Goal: Find specific page/section: Find specific page/section

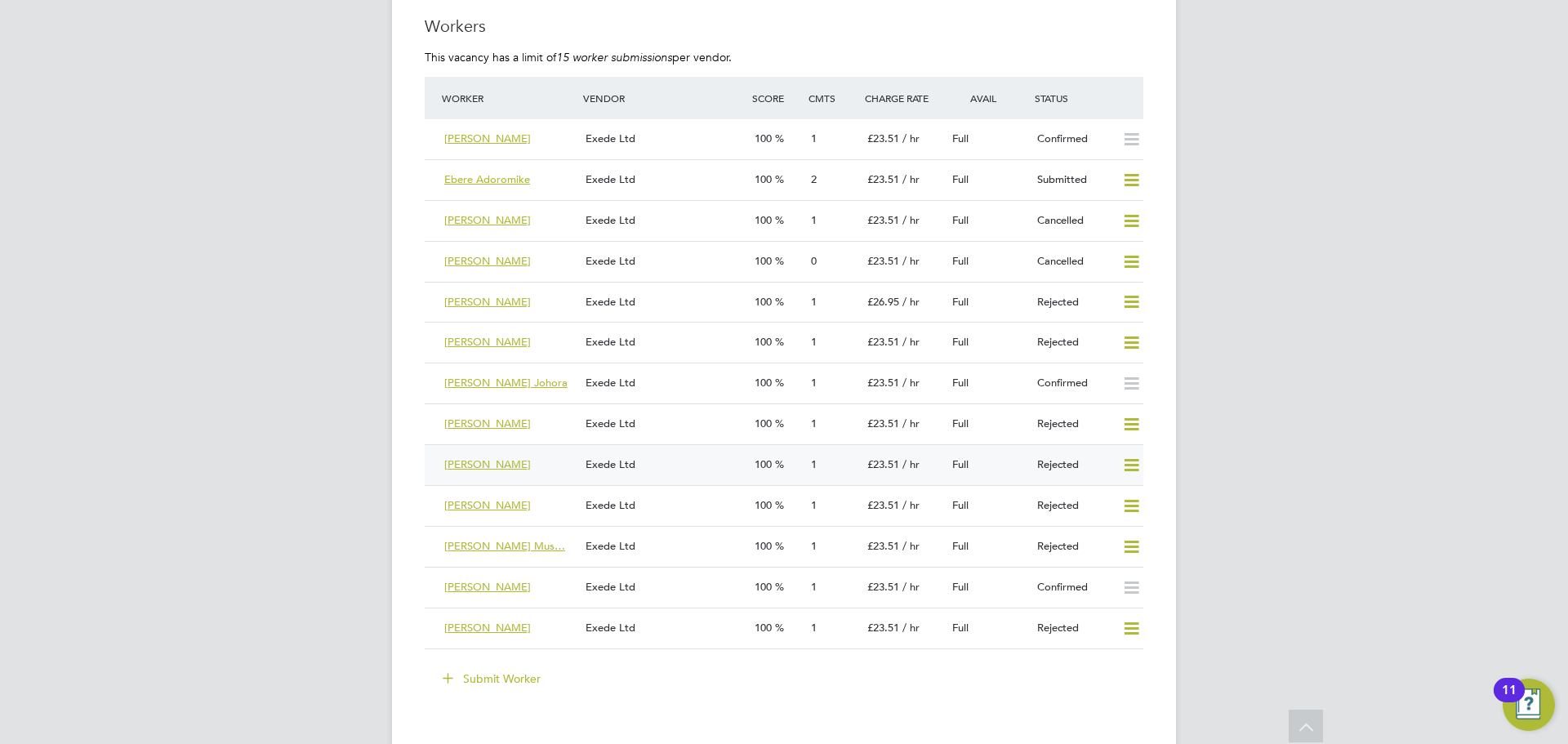
click at [484, 468] on span "Mariyam Begum" at bounding box center [487, 464] width 86 height 14
